Goal: Information Seeking & Learning: Learn about a topic

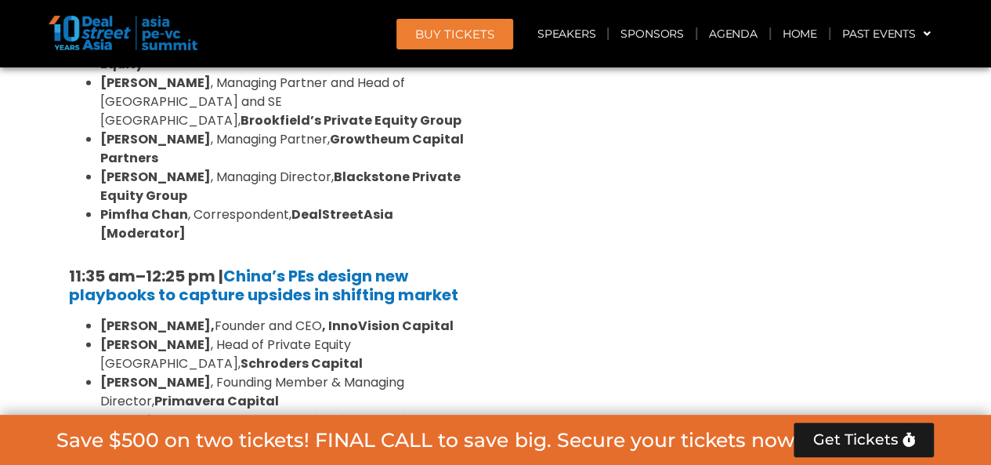
scroll to position [1780, 0]
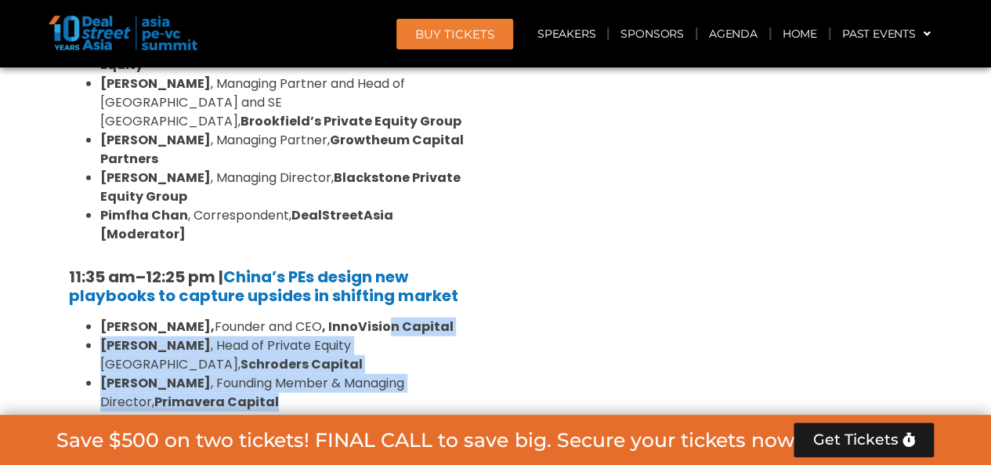
drag, startPoint x: 0, startPoint y: 0, endPoint x: 417, endPoint y: 300, distance: 513.5
click at [417, 317] on ul "[PERSON_NAME], Founder and CEO , InnoVision Capital [PERSON_NAME] , Head of Pri…" at bounding box center [272, 401] width 407 height 169
click at [417, 374] on li "[PERSON_NAME] , Founding Member & Managing Director, Primavera Capital" at bounding box center [288, 393] width 376 height 38
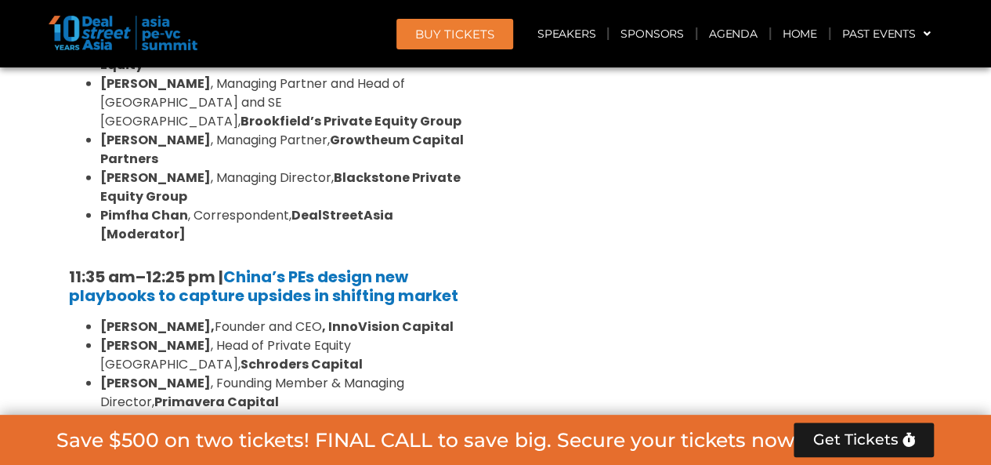
click at [418, 374] on li "[PERSON_NAME] , Founding Member & Managing Director, Primavera Capital" at bounding box center [288, 393] width 376 height 38
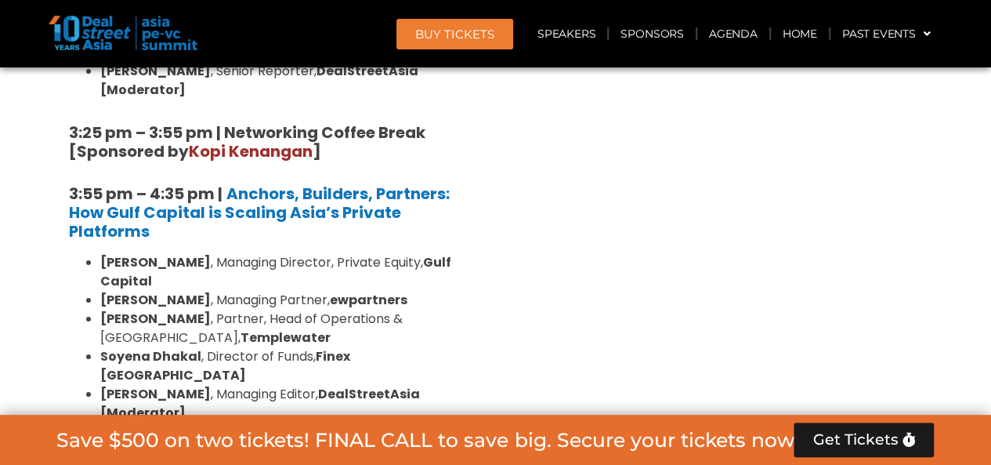
scroll to position [2807, 0]
drag, startPoint x: 608, startPoint y: 244, endPoint x: 608, endPoint y: 288, distance: 43.1
drag, startPoint x: 476, startPoint y: 284, endPoint x: 461, endPoint y: 329, distance: 47.3
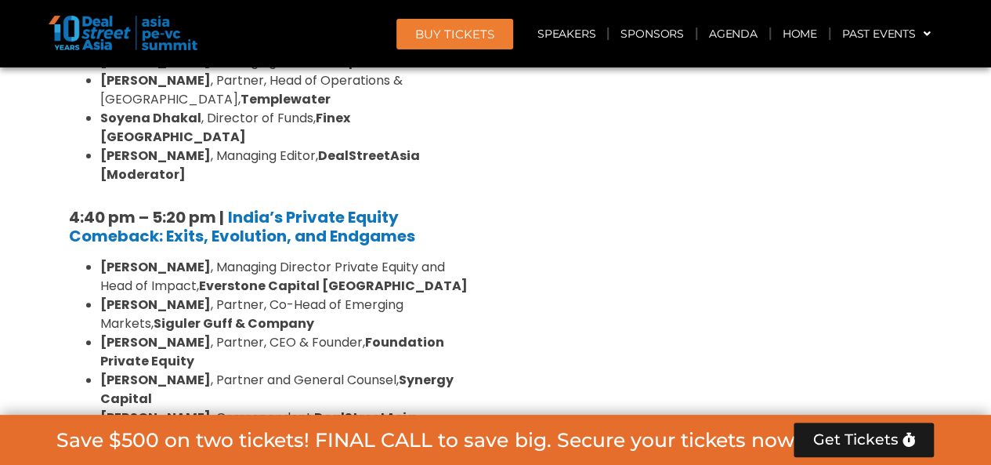
scroll to position [3048, 0]
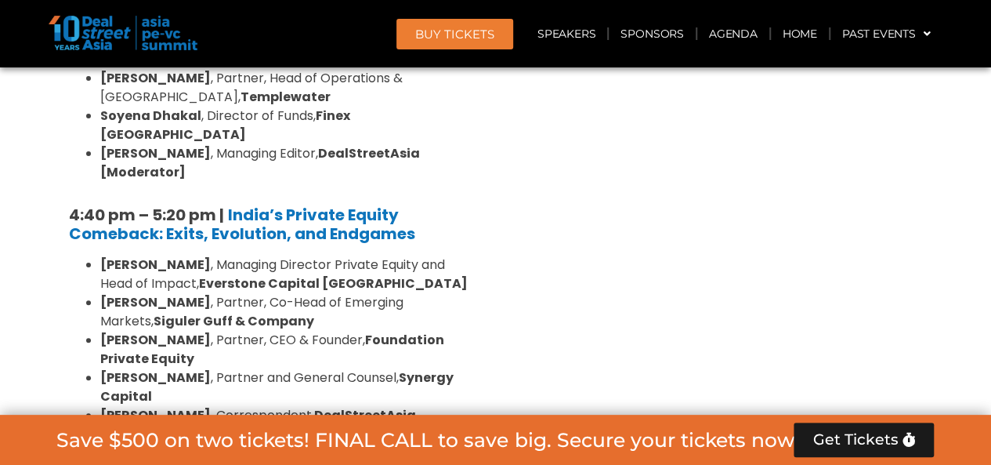
drag, startPoint x: 362, startPoint y: 356, endPoint x: 369, endPoint y: 350, distance: 9.4
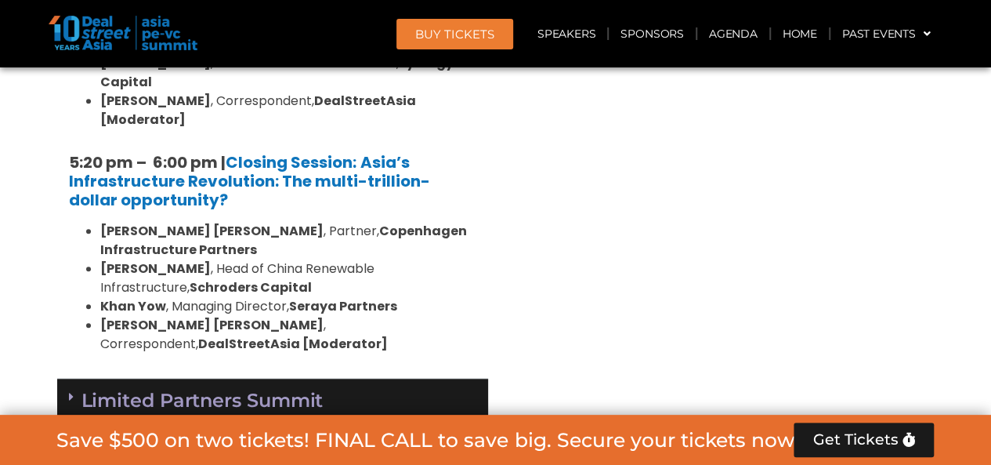
scroll to position [3362, 0]
